Goal: Task Accomplishment & Management: Use online tool/utility

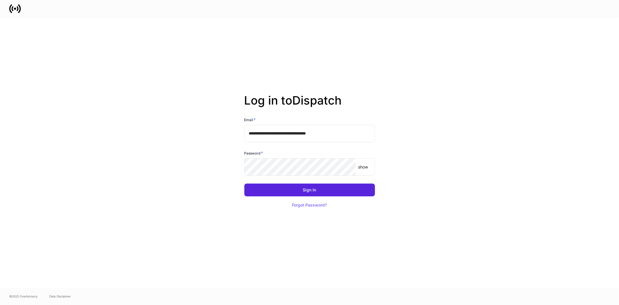
click at [337, 136] on input "**********" at bounding box center [309, 133] width 131 height 17
type input "**********"
click at [303, 191] on button "Sign In" at bounding box center [309, 189] width 131 height 13
